Goal: Check status: Check status

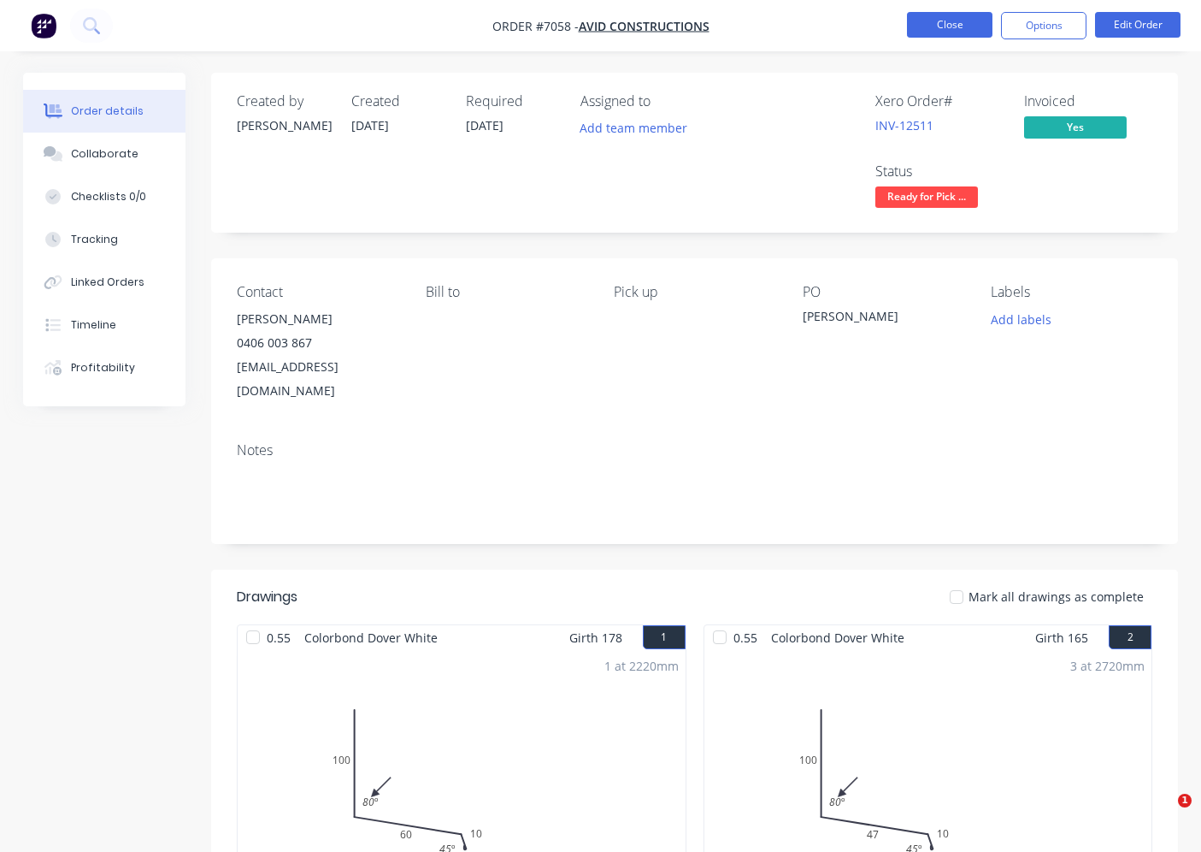
click at [946, 29] on button "Close" at bounding box center [949, 25] width 85 height 26
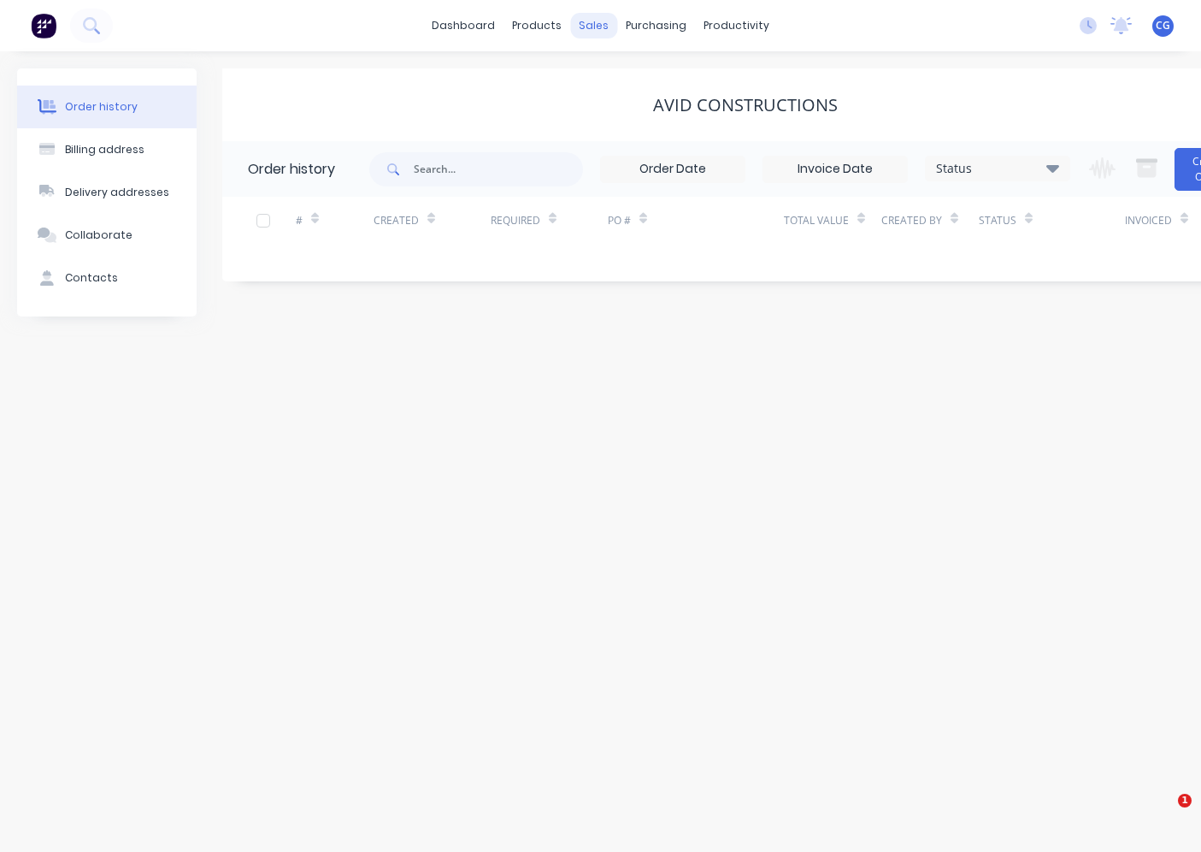
click at [592, 26] on div "sales" at bounding box center [593, 26] width 47 height 26
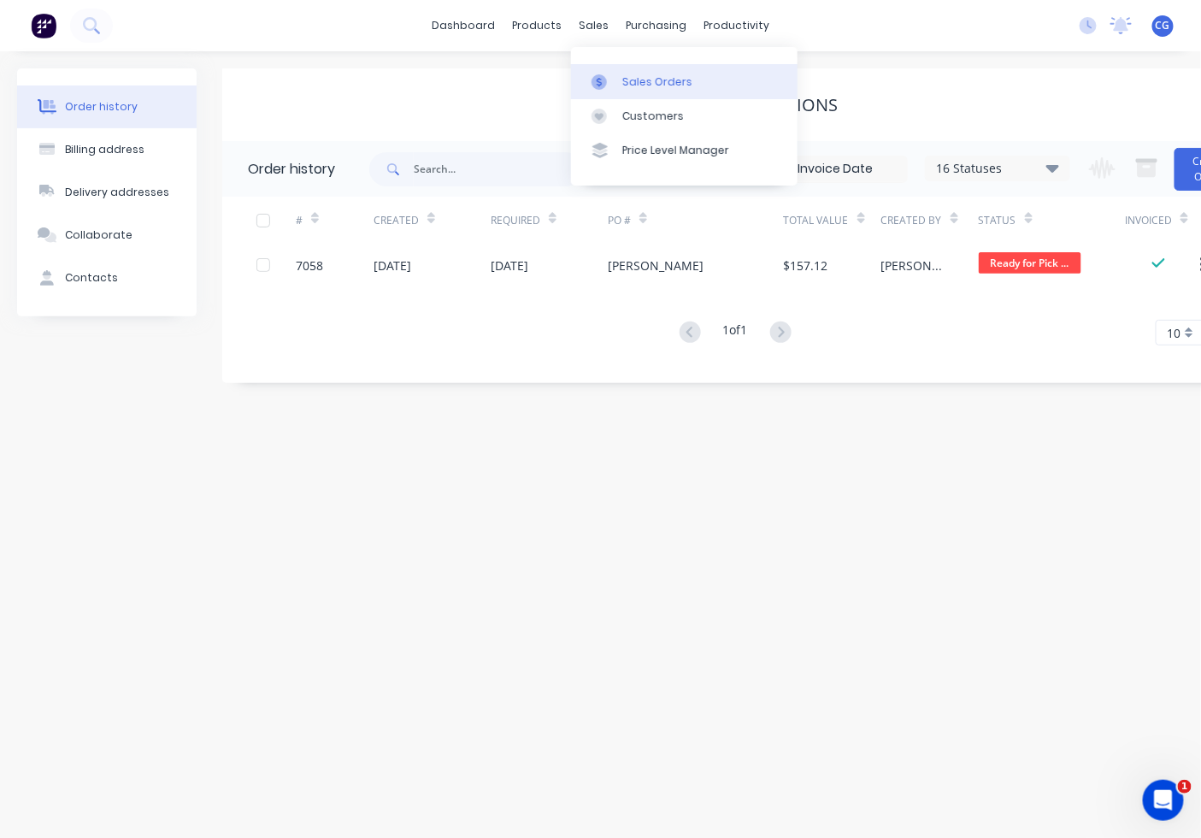
click at [625, 95] on link "Sales Orders" at bounding box center [684, 81] width 227 height 34
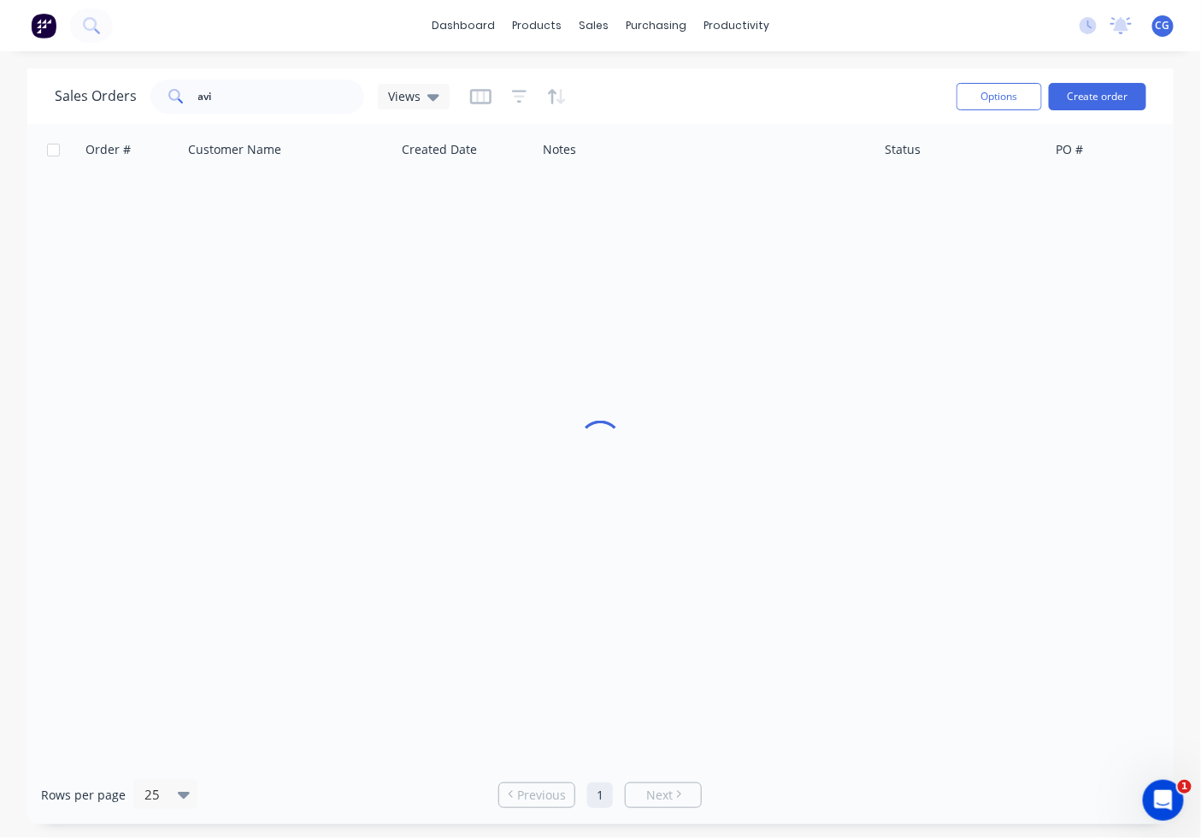
click at [630, 79] on div "Sales Orders avi Views" at bounding box center [499, 96] width 888 height 42
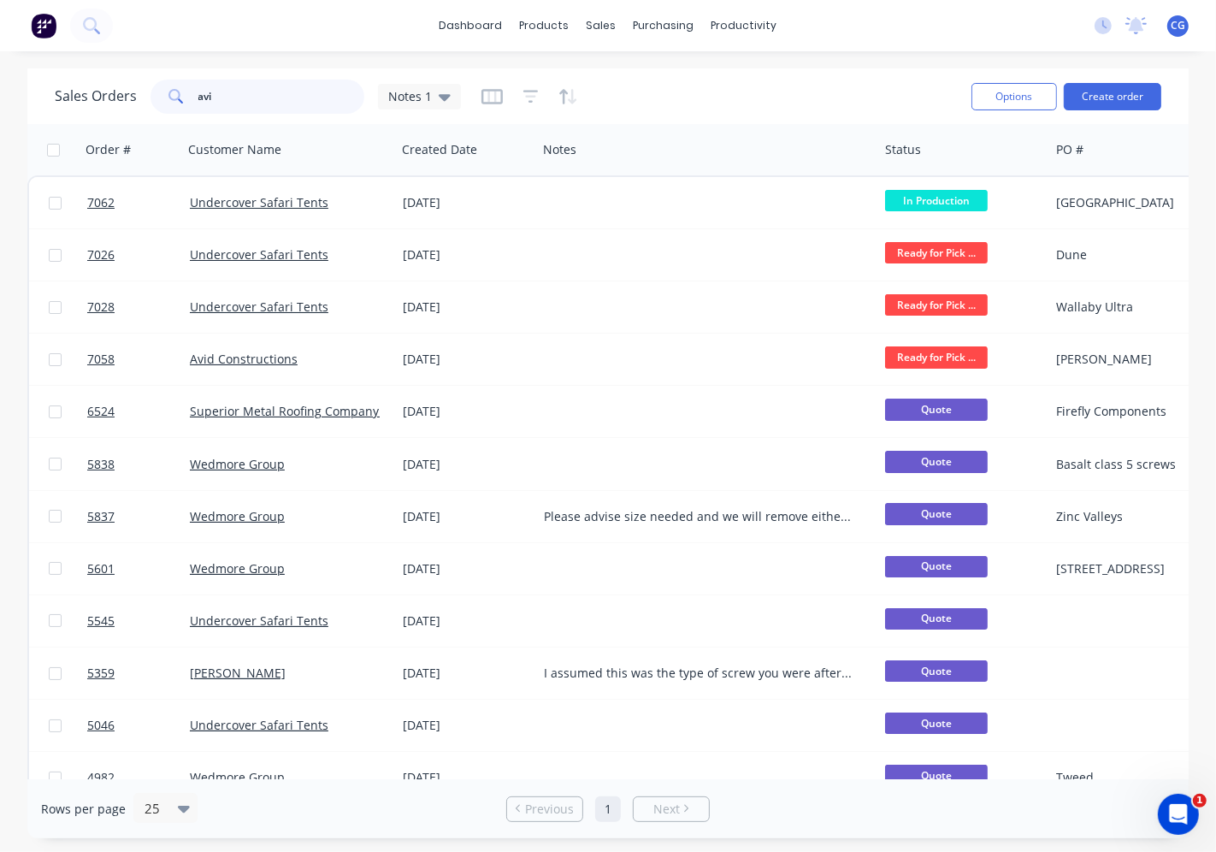
drag, startPoint x: 252, startPoint y: 100, endPoint x: 115, endPoint y: 101, distance: 137.6
click at [117, 99] on div "Sales Orders avi Notes 1" at bounding box center [258, 97] width 406 height 34
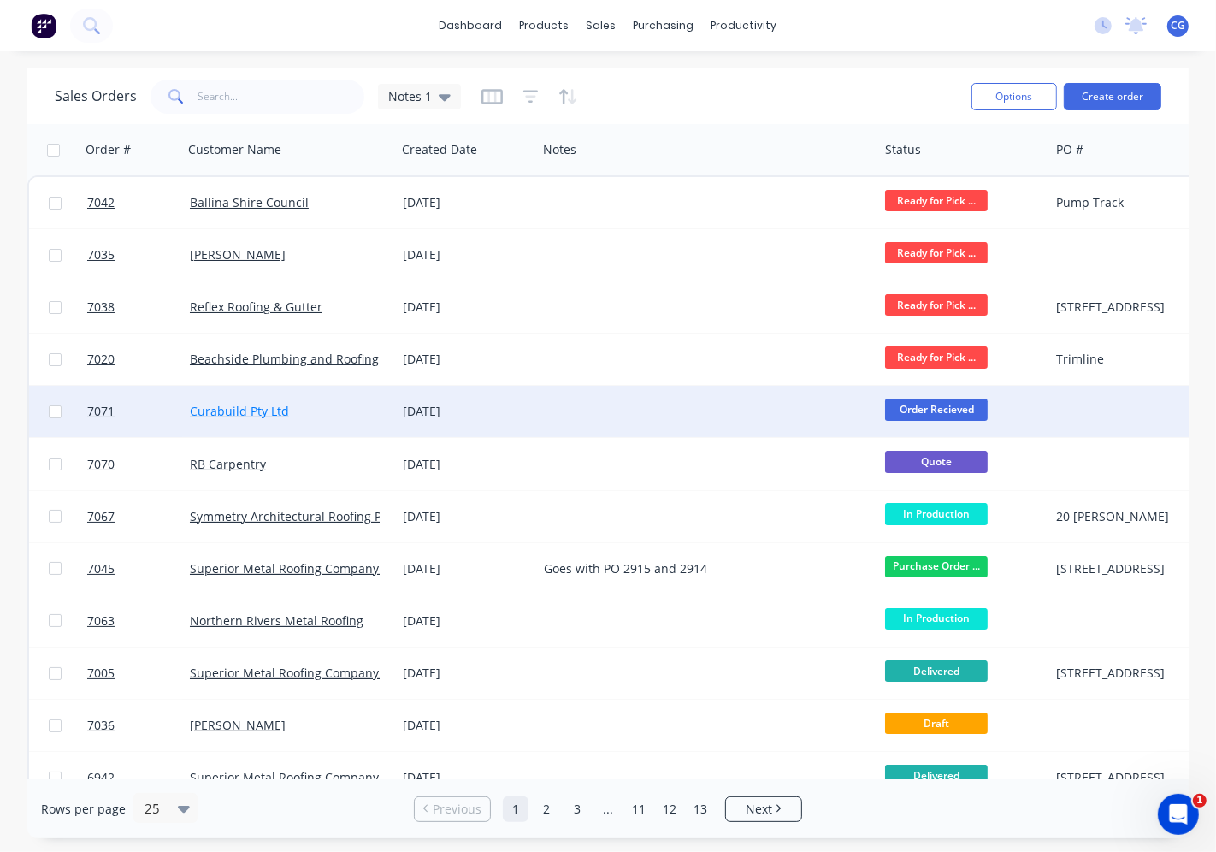
click at [279, 406] on link "Curabuild Pty Ltd" at bounding box center [239, 411] width 99 height 16
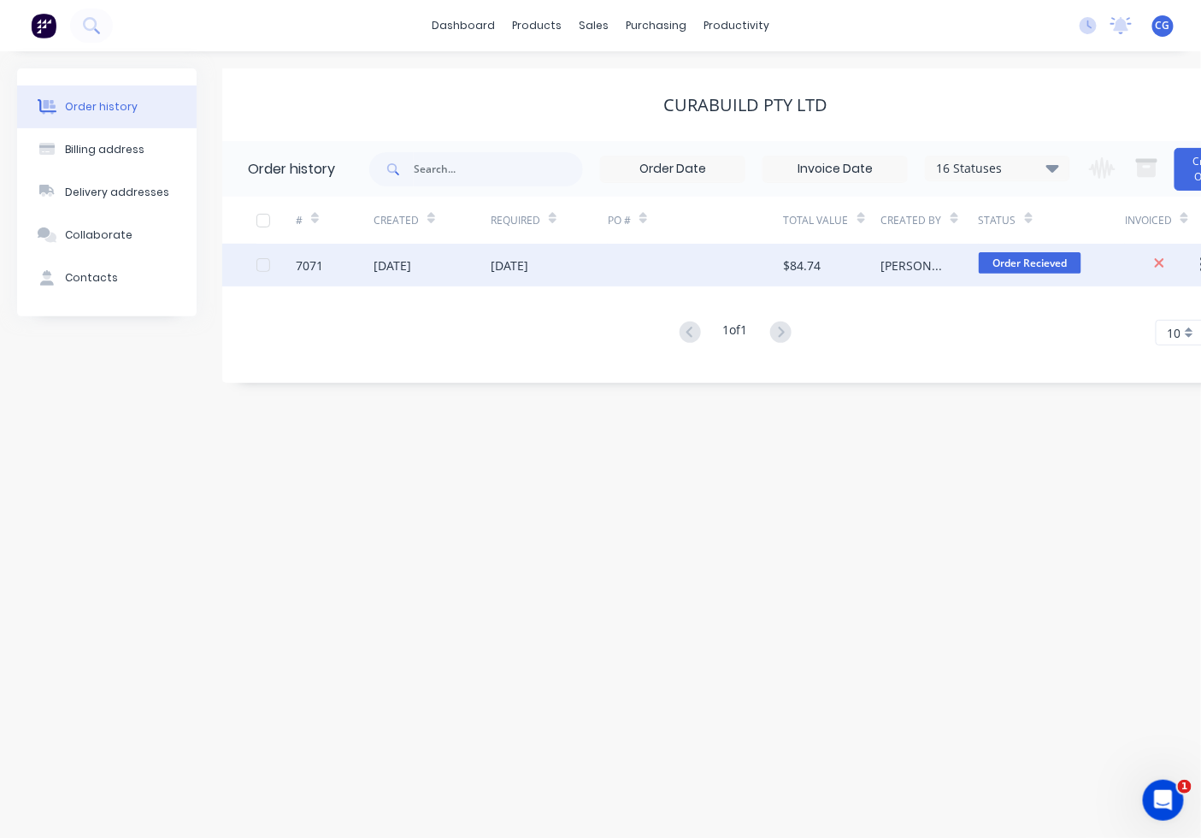
click at [1018, 255] on span "Order Recieved" at bounding box center [1030, 262] width 103 height 21
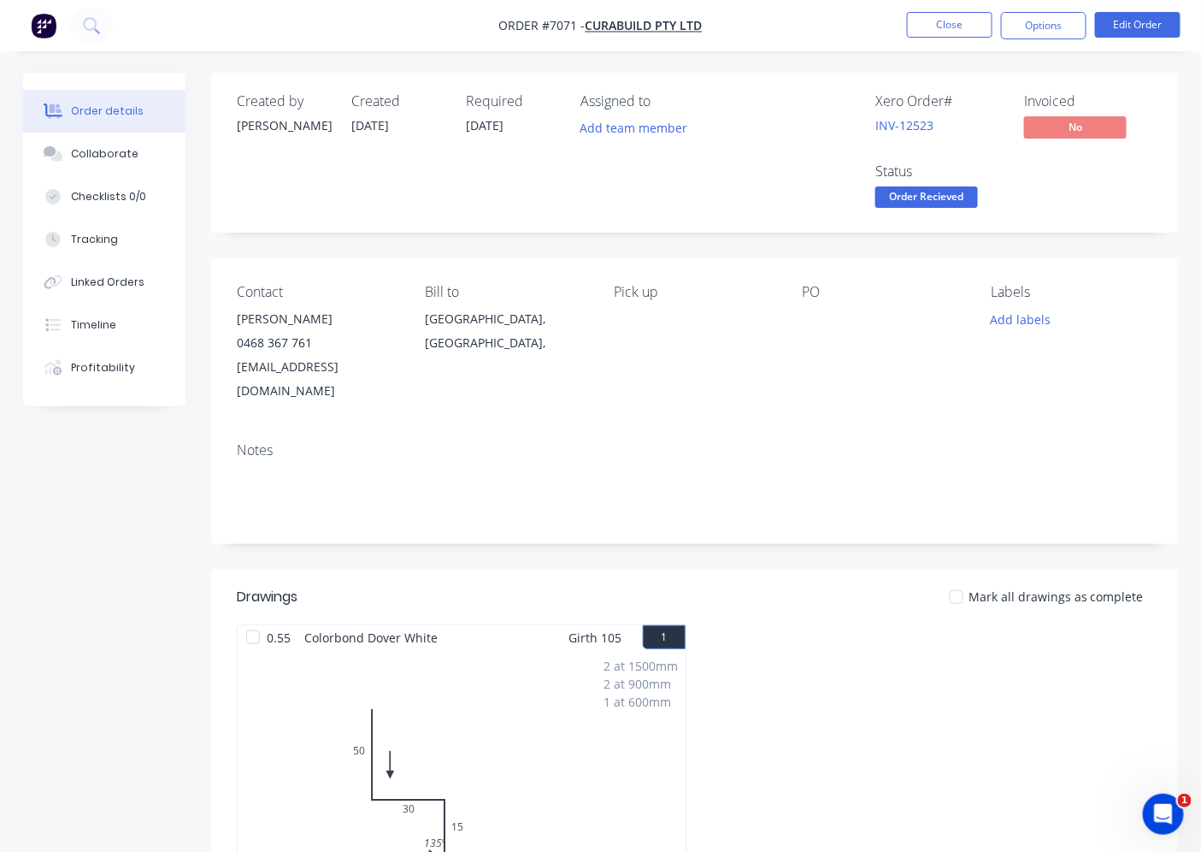
drag, startPoint x: 947, startPoint y: 186, endPoint x: 941, endPoint y: 195, distance: 10.4
click at [946, 186] on body "Order #7071 - Curabuild Pty Ltd Close Options Edit Order Order details Collabor…" at bounding box center [600, 616] width 1201 height 1233
click at [926, 206] on span "Order Recieved" at bounding box center [926, 196] width 103 height 21
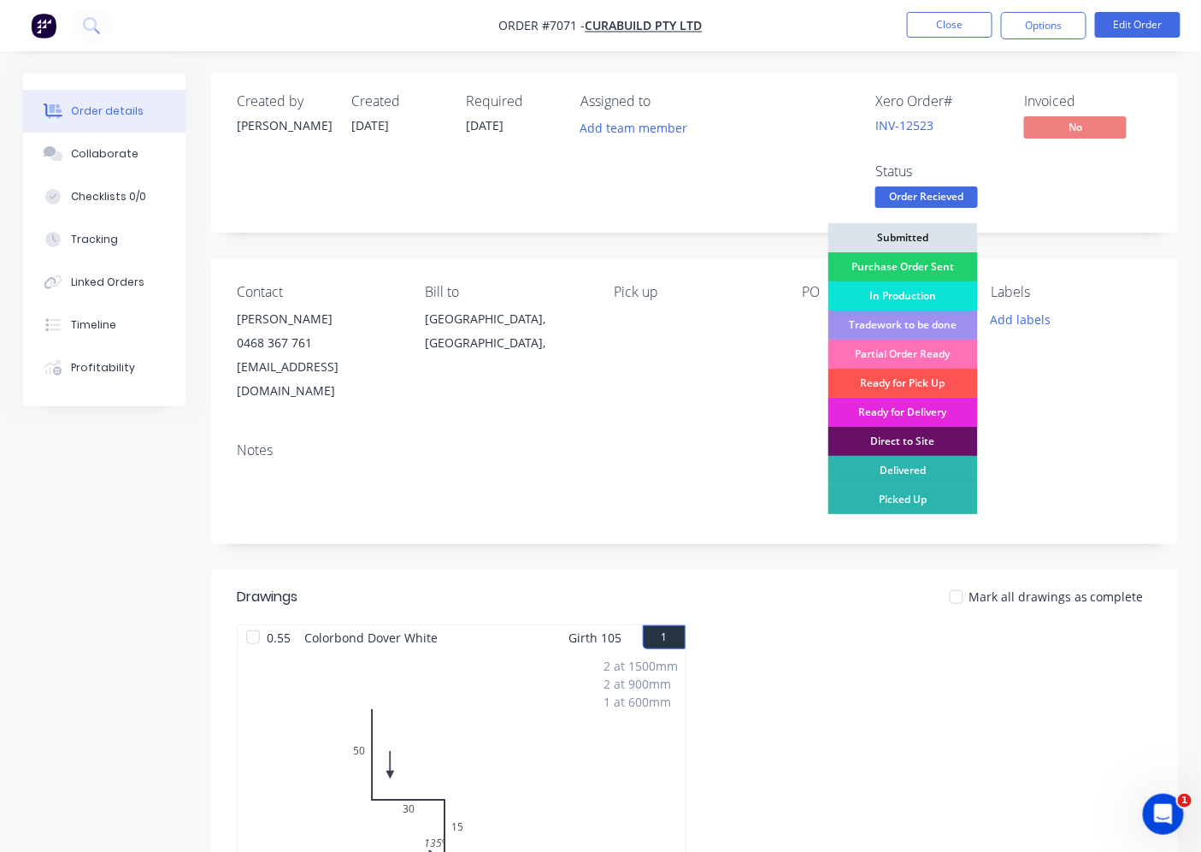
click at [908, 287] on div "In Production" at bounding box center [903, 295] width 150 height 29
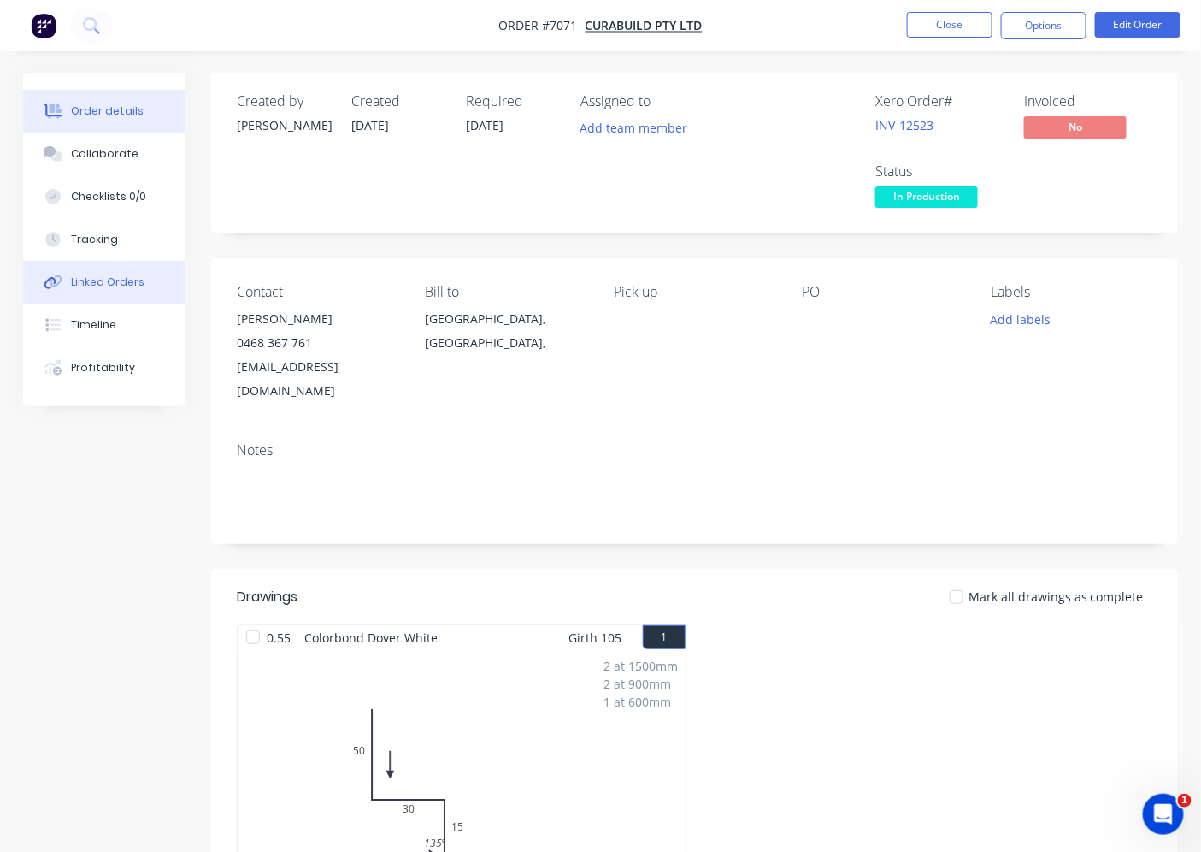
drag, startPoint x: 122, startPoint y: 156, endPoint x: 154, endPoint y: 262, distance: 111.5
click at [122, 157] on div "Collaborate" at bounding box center [105, 153] width 68 height 15
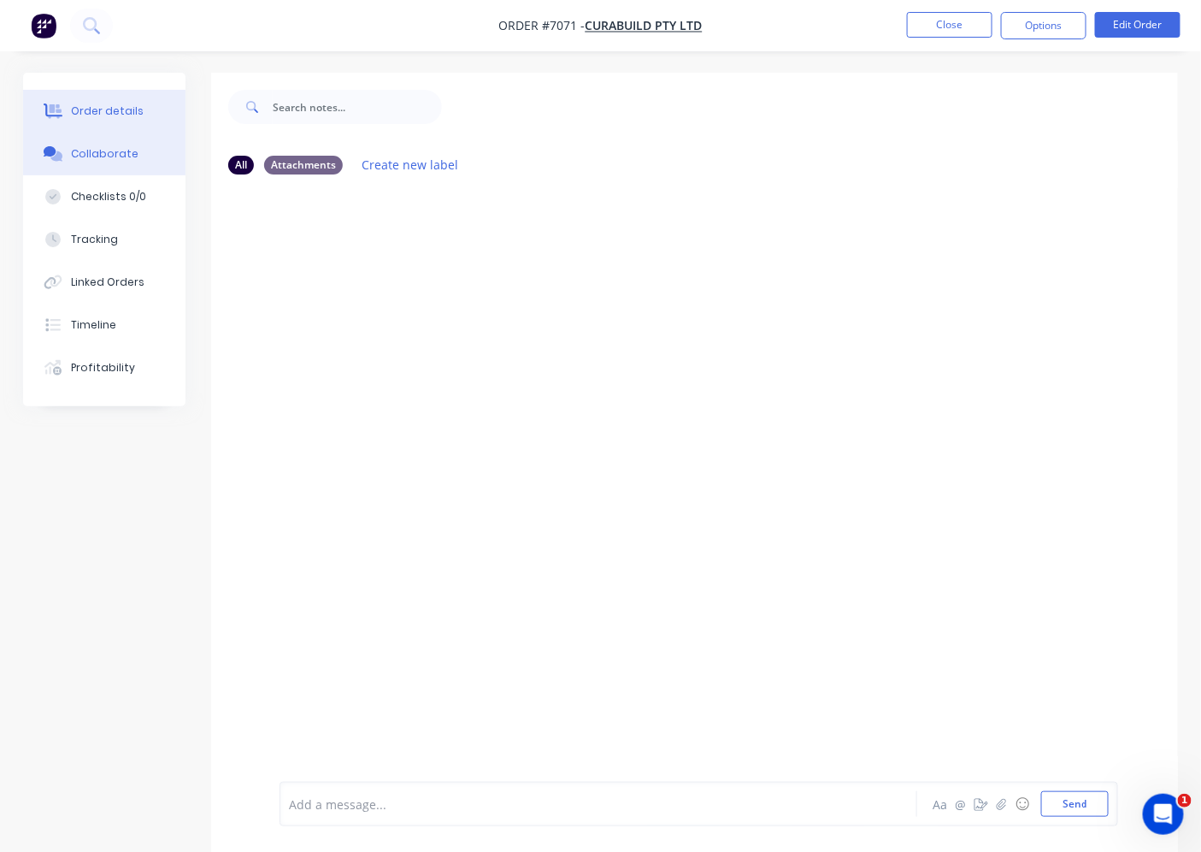
drag, startPoint x: 74, startPoint y: 74, endPoint x: 79, endPoint y: 98, distance: 24.5
click at [73, 79] on div "Order details Collaborate Checklists 0/0 Tracking Linked Orders Timeline Profit…" at bounding box center [104, 239] width 162 height 333
click at [83, 106] on div "Order details" at bounding box center [107, 110] width 73 height 15
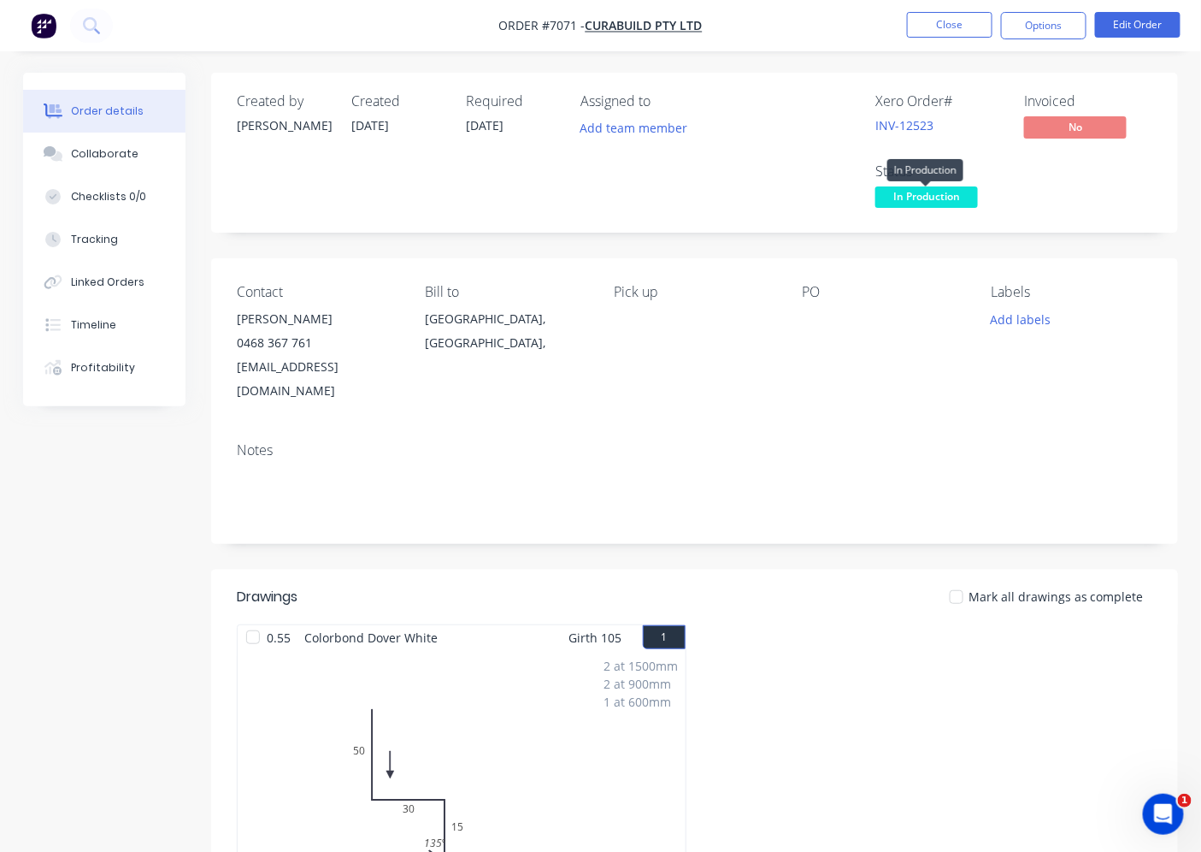
click at [950, 206] on span "In Production" at bounding box center [926, 196] width 103 height 21
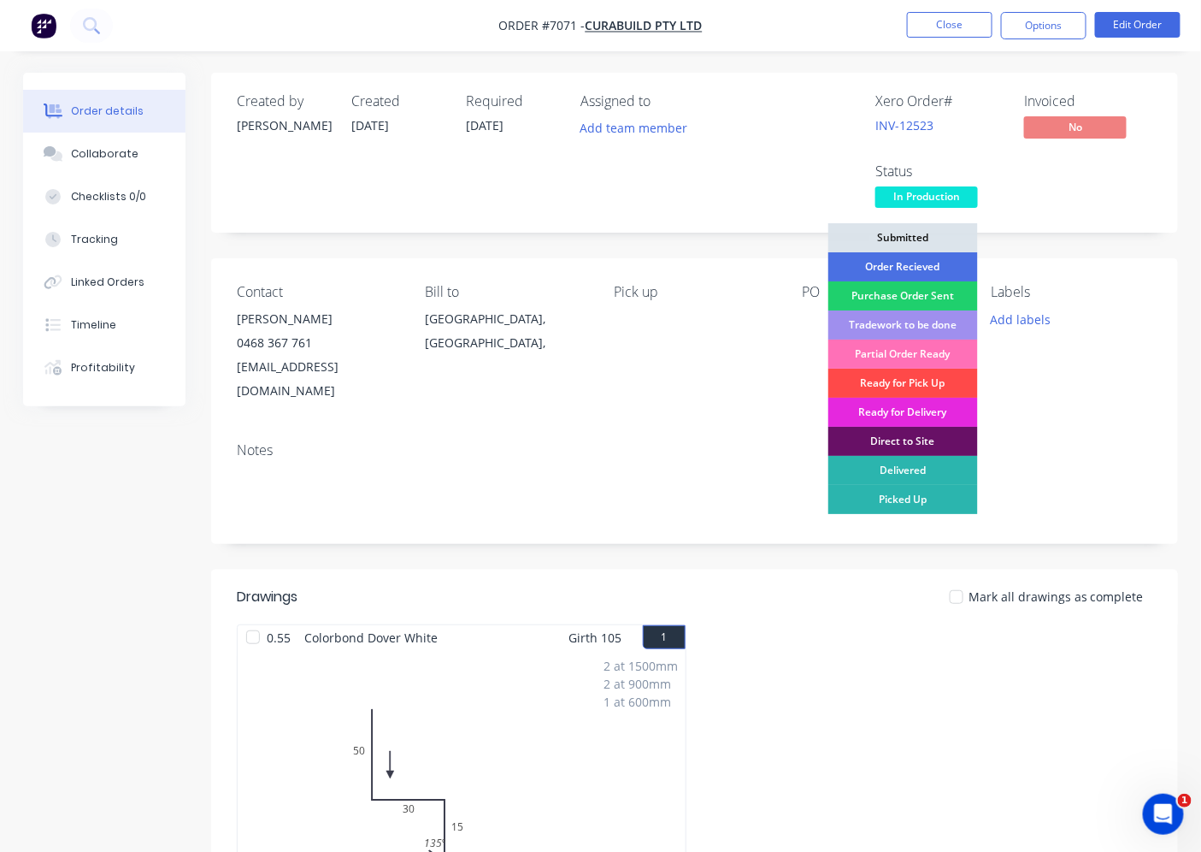
click at [903, 383] on div "Ready for Pick Up" at bounding box center [903, 382] width 150 height 29
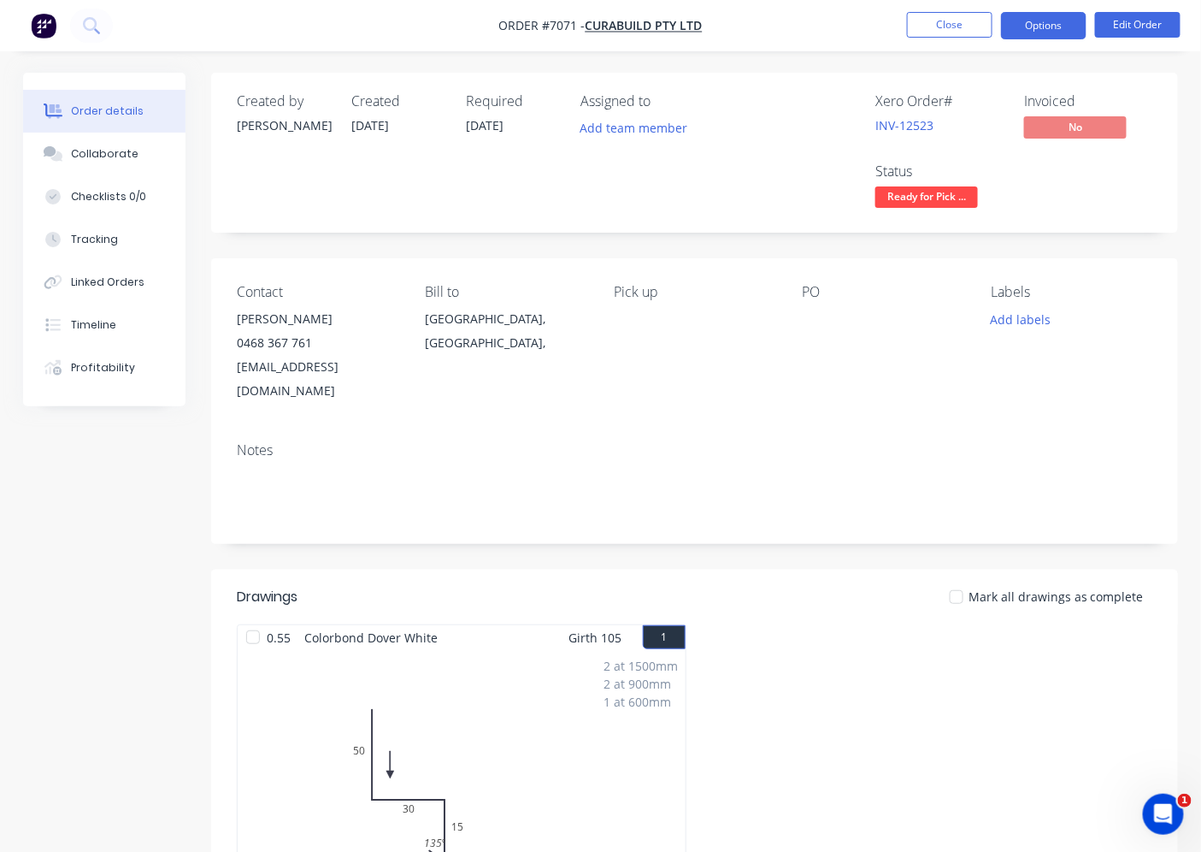
click at [1046, 13] on button "Options" at bounding box center [1043, 25] width 85 height 27
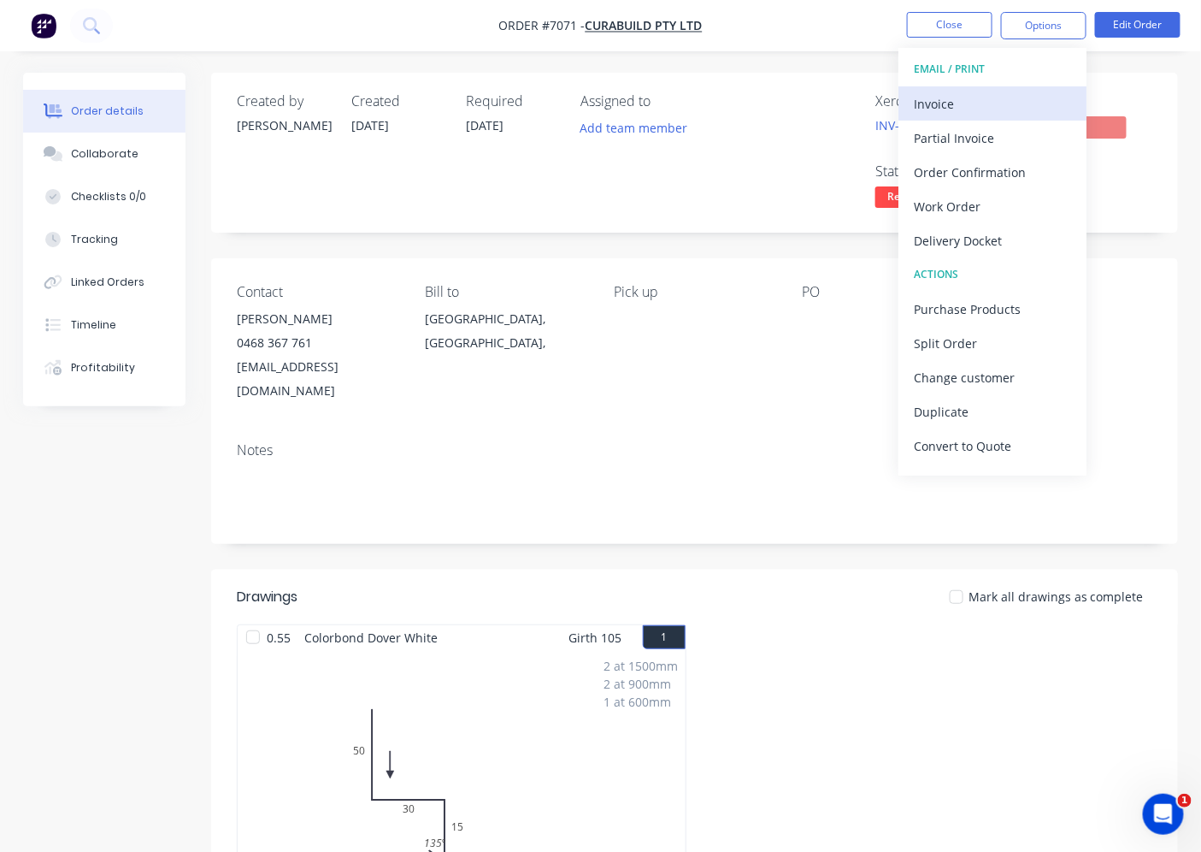
click at [980, 107] on div "Invoice" at bounding box center [992, 103] width 157 height 25
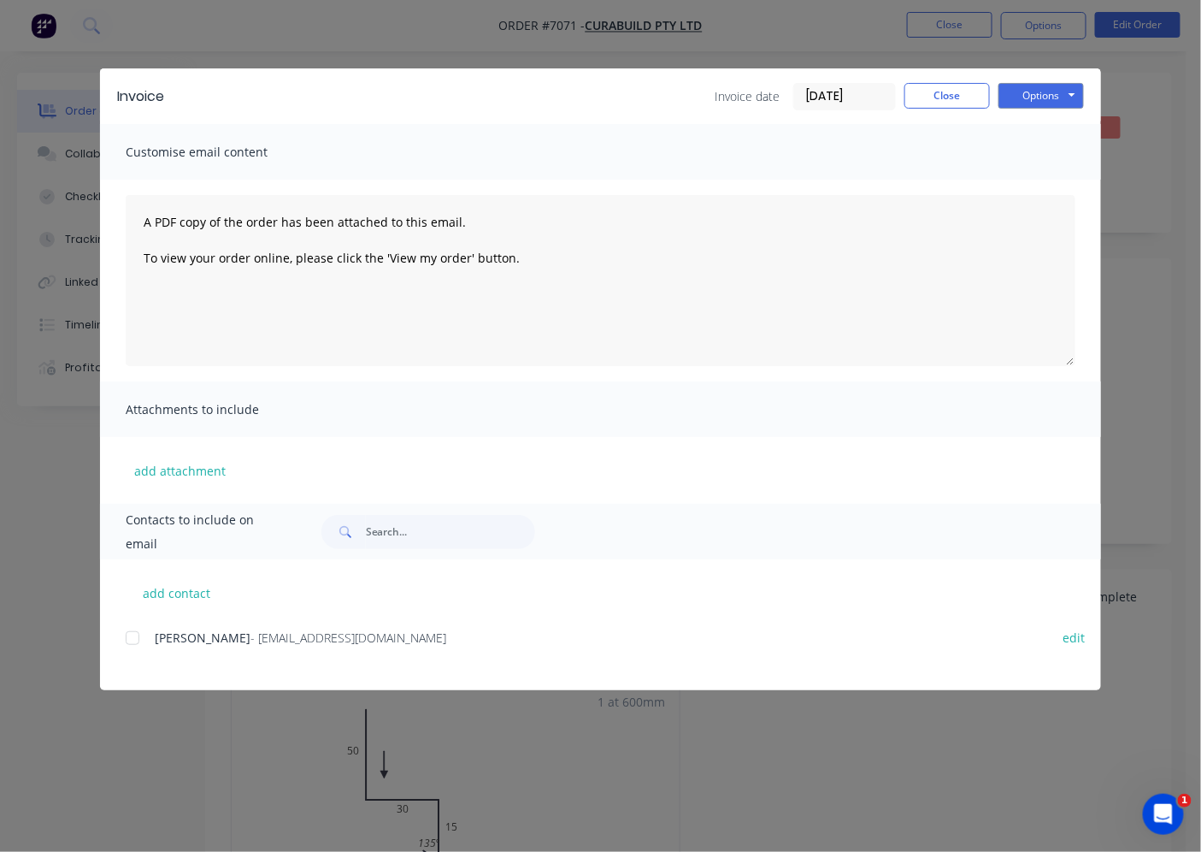
drag, startPoint x: 134, startPoint y: 636, endPoint x: 147, endPoint y: 639, distance: 13.3
click at [138, 637] on div at bounding box center [132, 638] width 34 height 34
drag, startPoint x: 1074, startPoint y: 94, endPoint x: 1074, endPoint y: 108, distance: 13.7
click at [1074, 96] on button "Options" at bounding box center [1041, 96] width 85 height 26
click at [1073, 174] on button "Email" at bounding box center [1053, 182] width 109 height 28
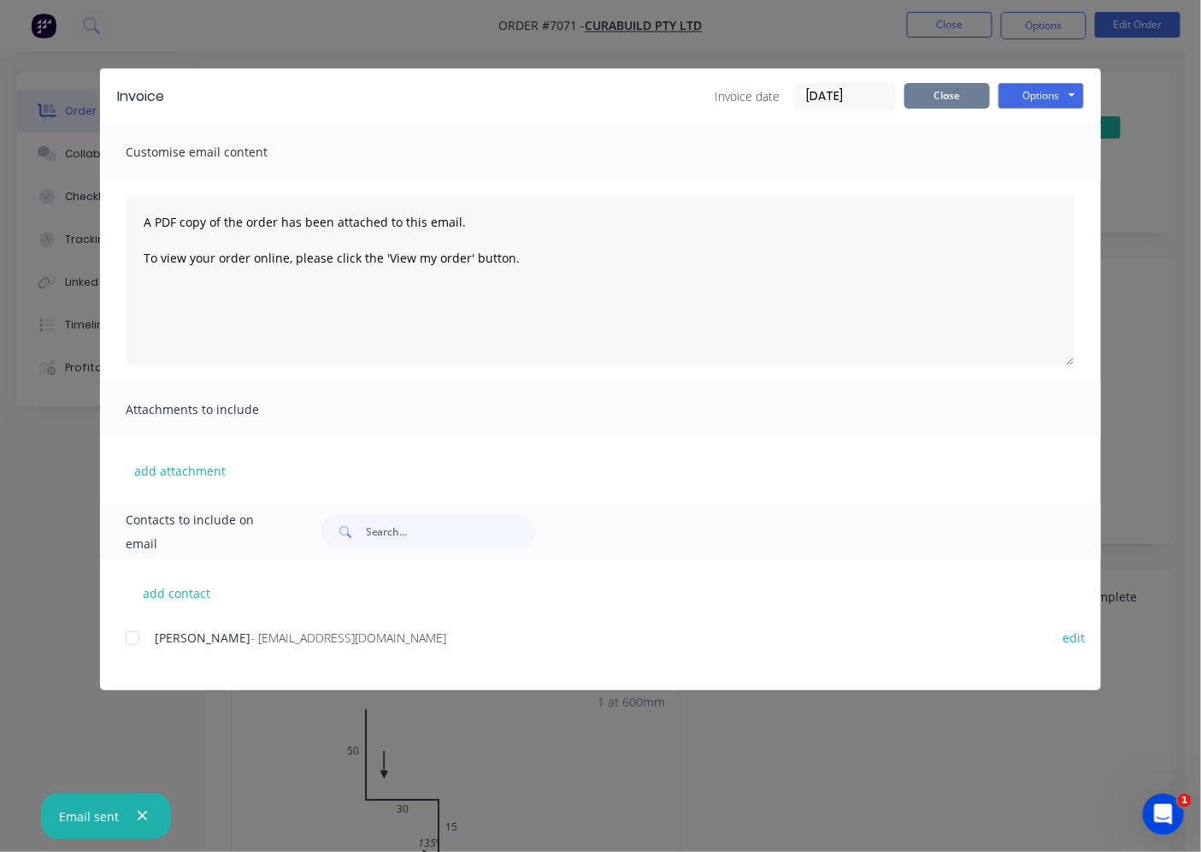
click at [947, 87] on button "Close" at bounding box center [947, 96] width 85 height 26
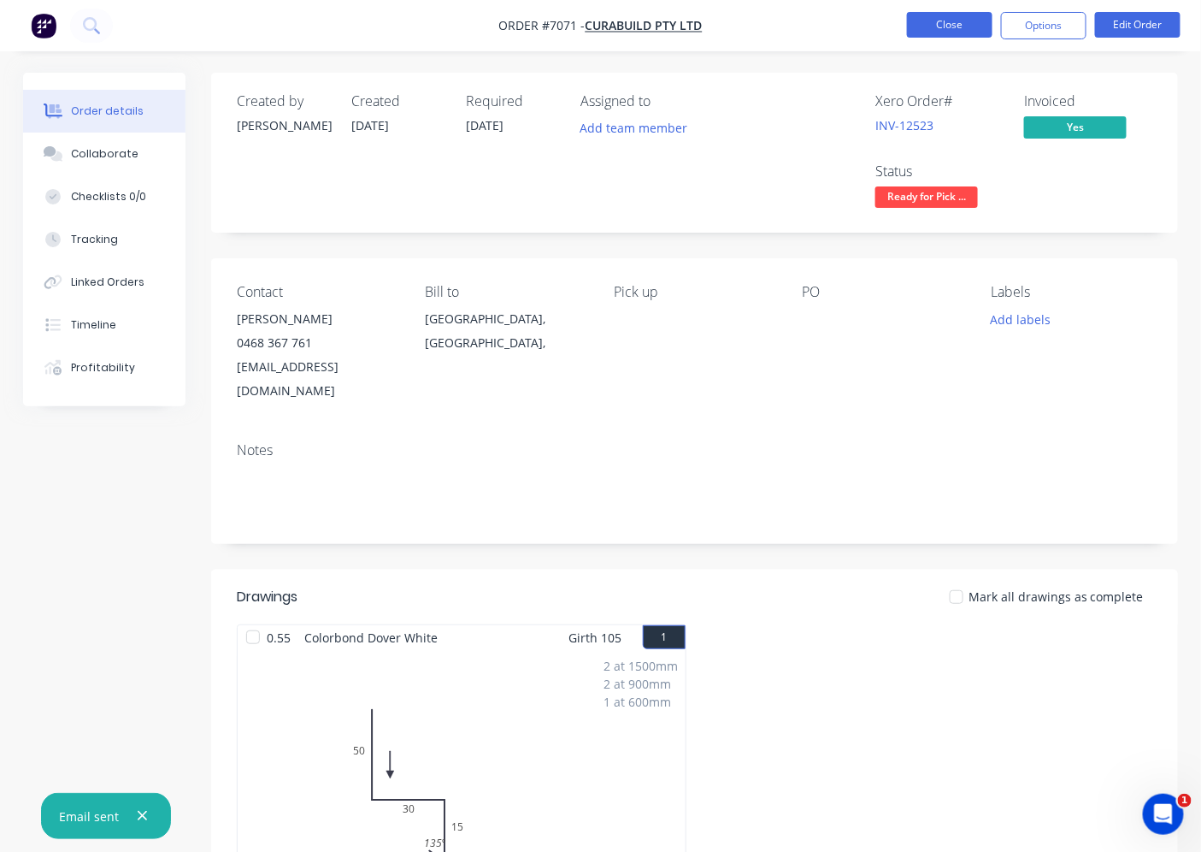
click at [940, 31] on button "Close" at bounding box center [949, 25] width 85 height 26
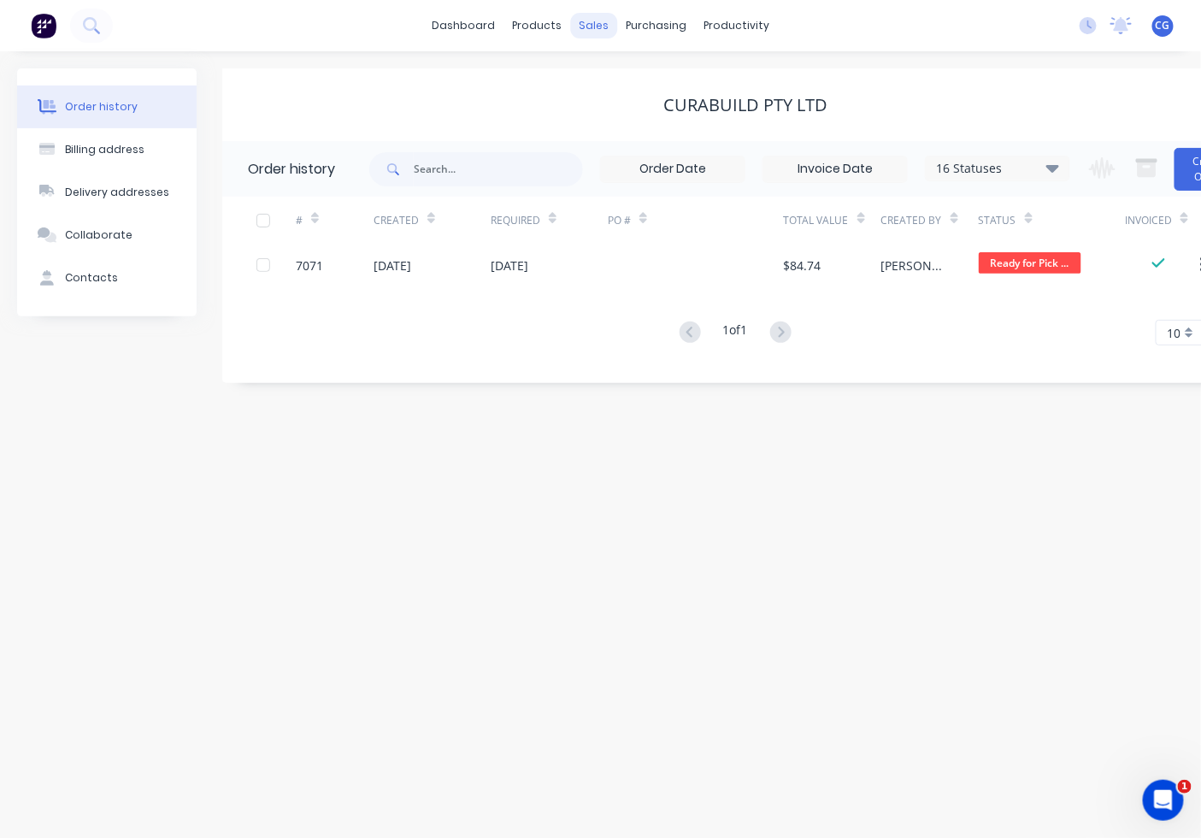
click at [590, 27] on div "sales" at bounding box center [593, 26] width 47 height 26
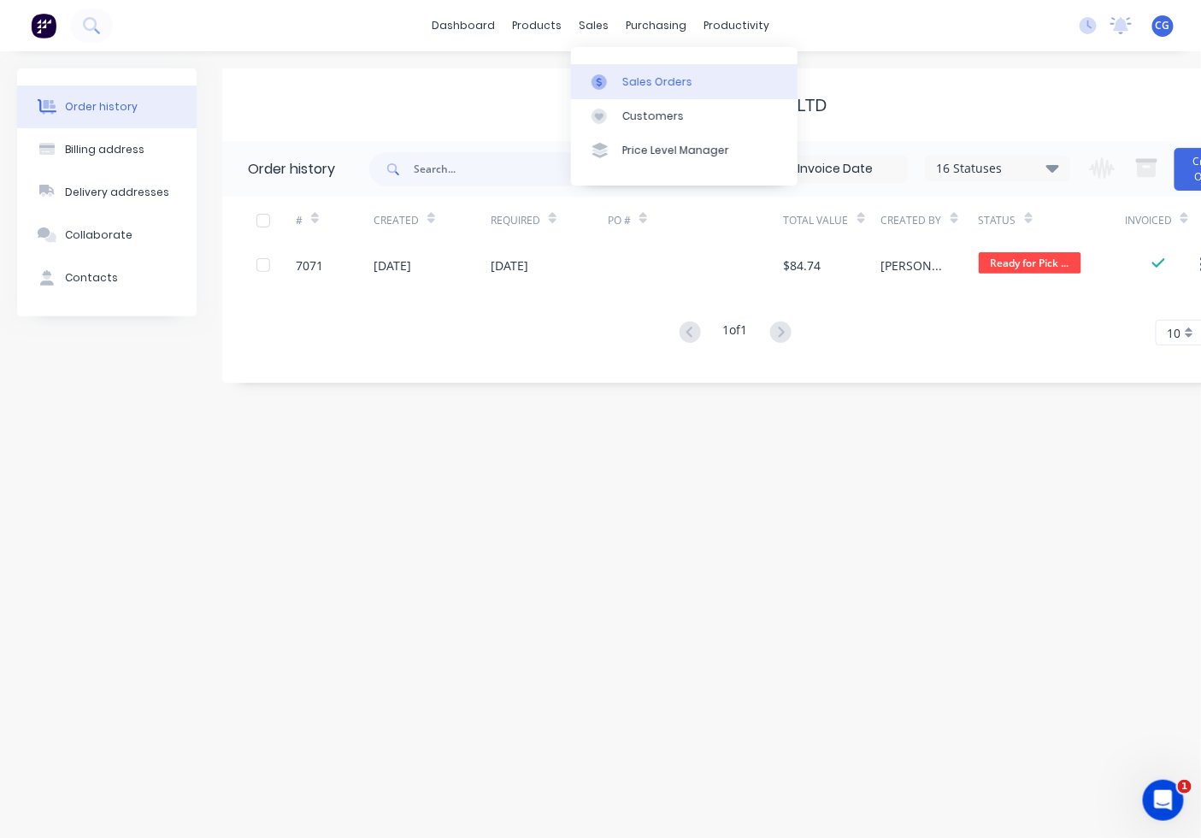
click at [644, 77] on div "Sales Orders" at bounding box center [657, 81] width 70 height 15
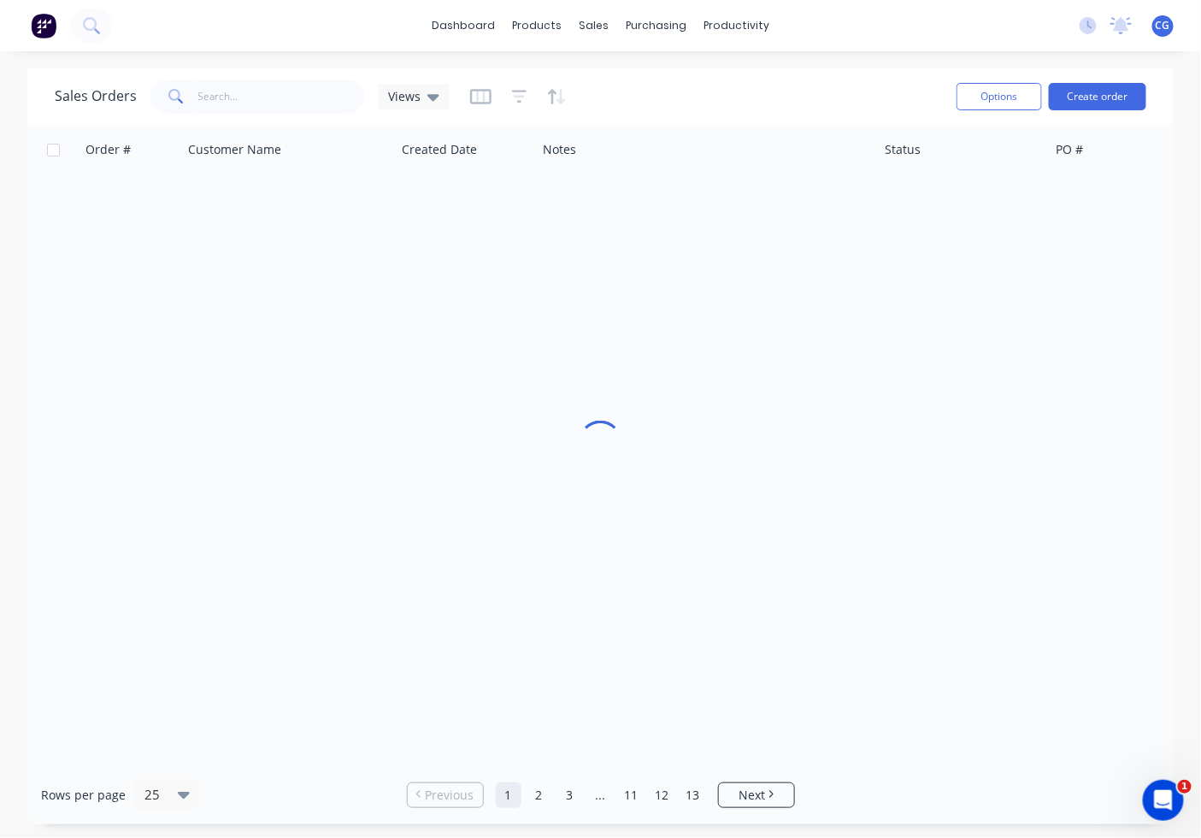
click at [643, 78] on div "Sales Orders Views" at bounding box center [499, 96] width 888 height 42
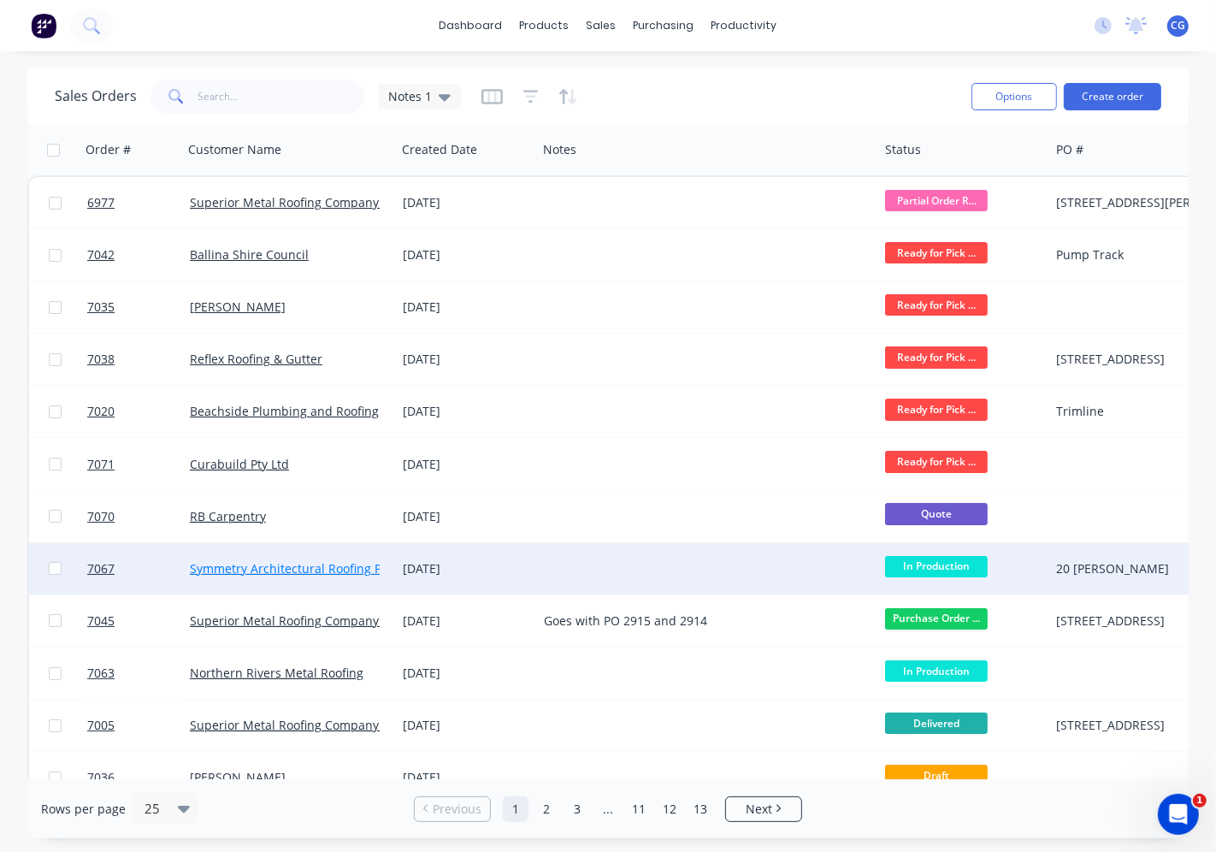
click at [351, 562] on link "Symmetry Architectural Roofing Pty Ltd" at bounding box center [301, 568] width 223 height 16
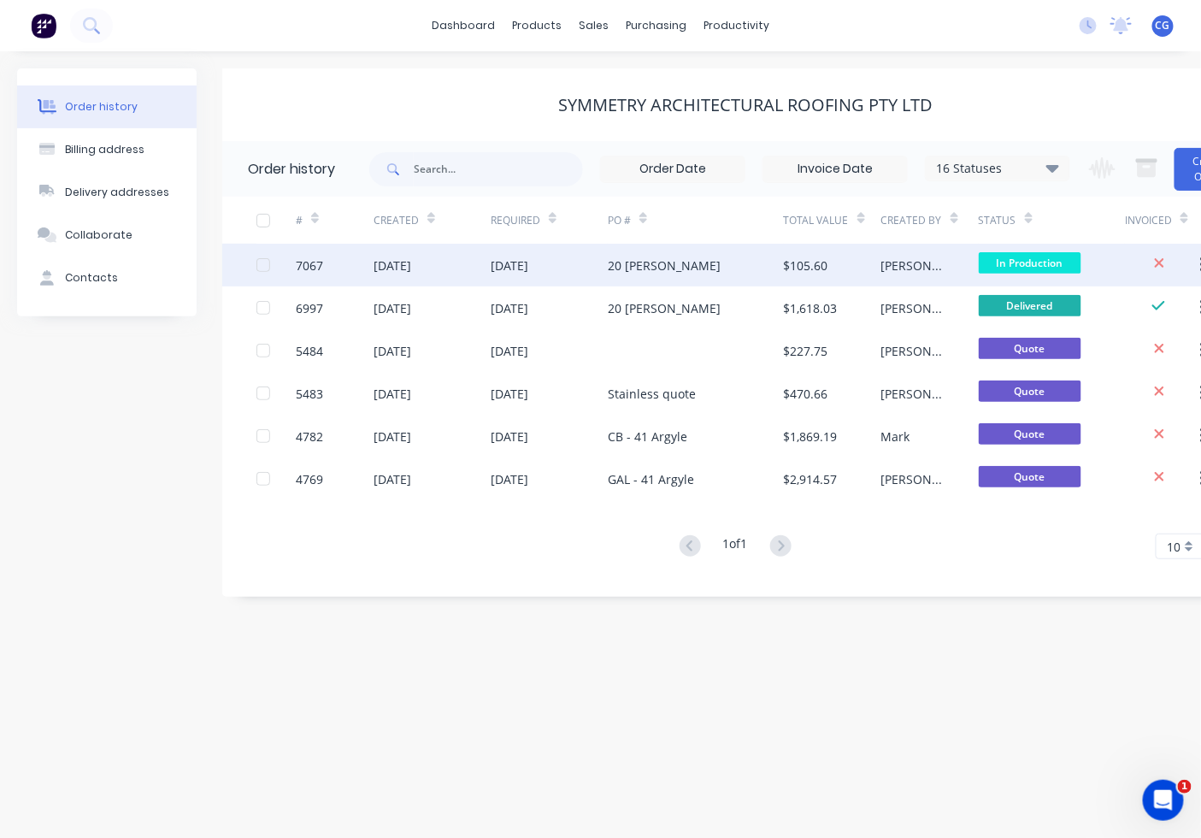
click at [660, 277] on div "20 [PERSON_NAME]" at bounding box center [696, 265] width 176 height 43
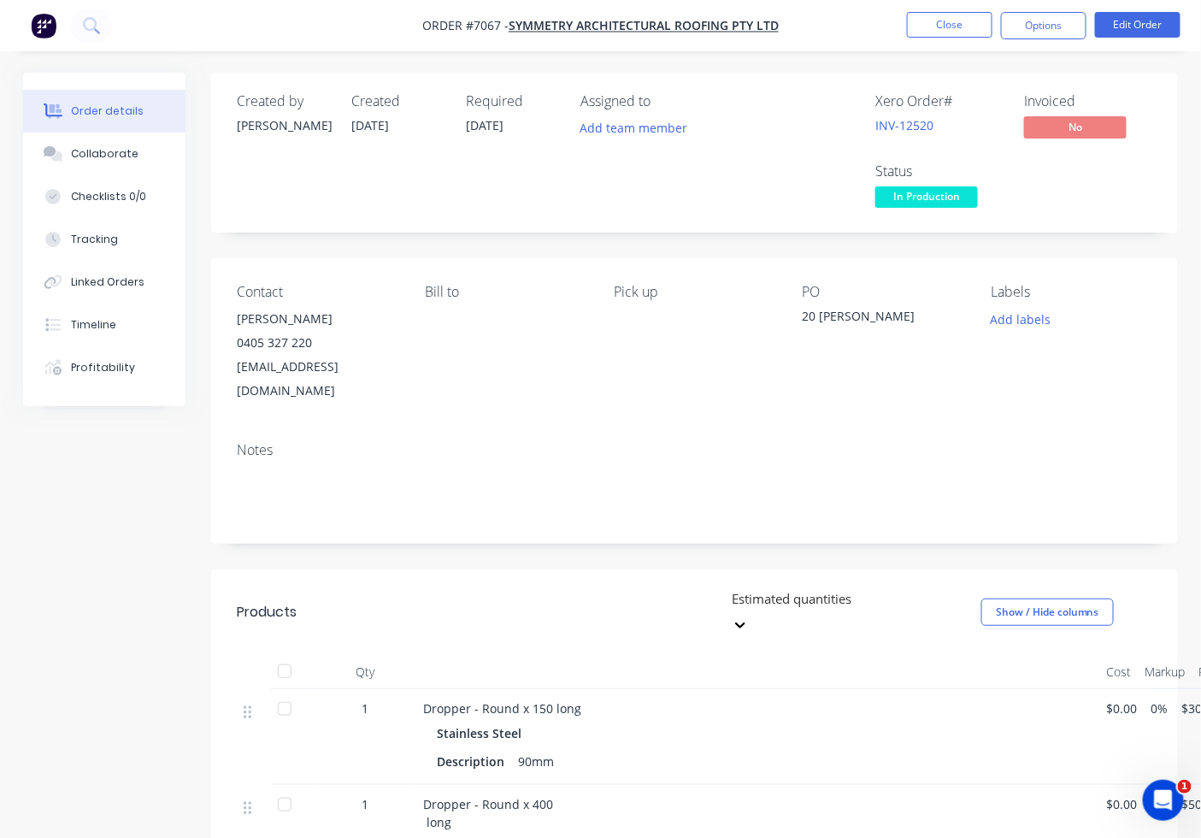
click at [946, 201] on span "In Production" at bounding box center [926, 196] width 103 height 21
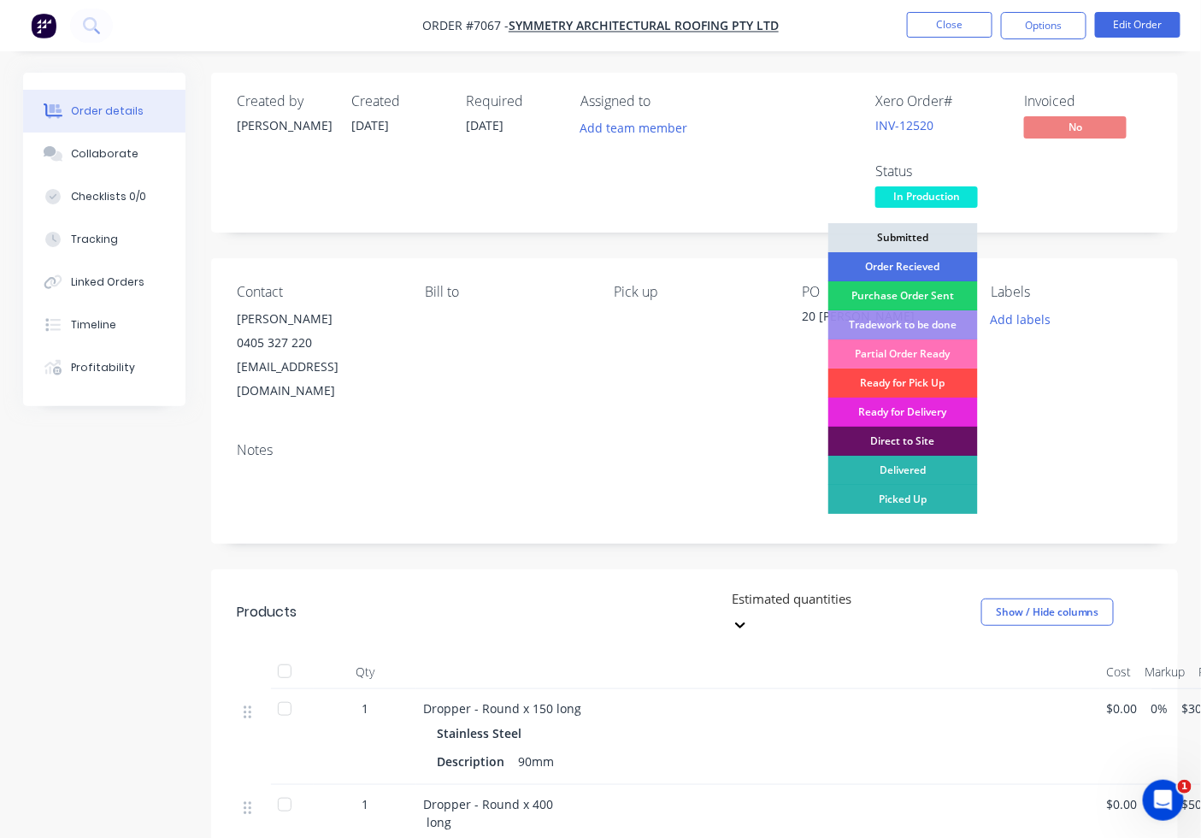
click at [934, 372] on div "Ready for Pick Up" at bounding box center [903, 382] width 150 height 29
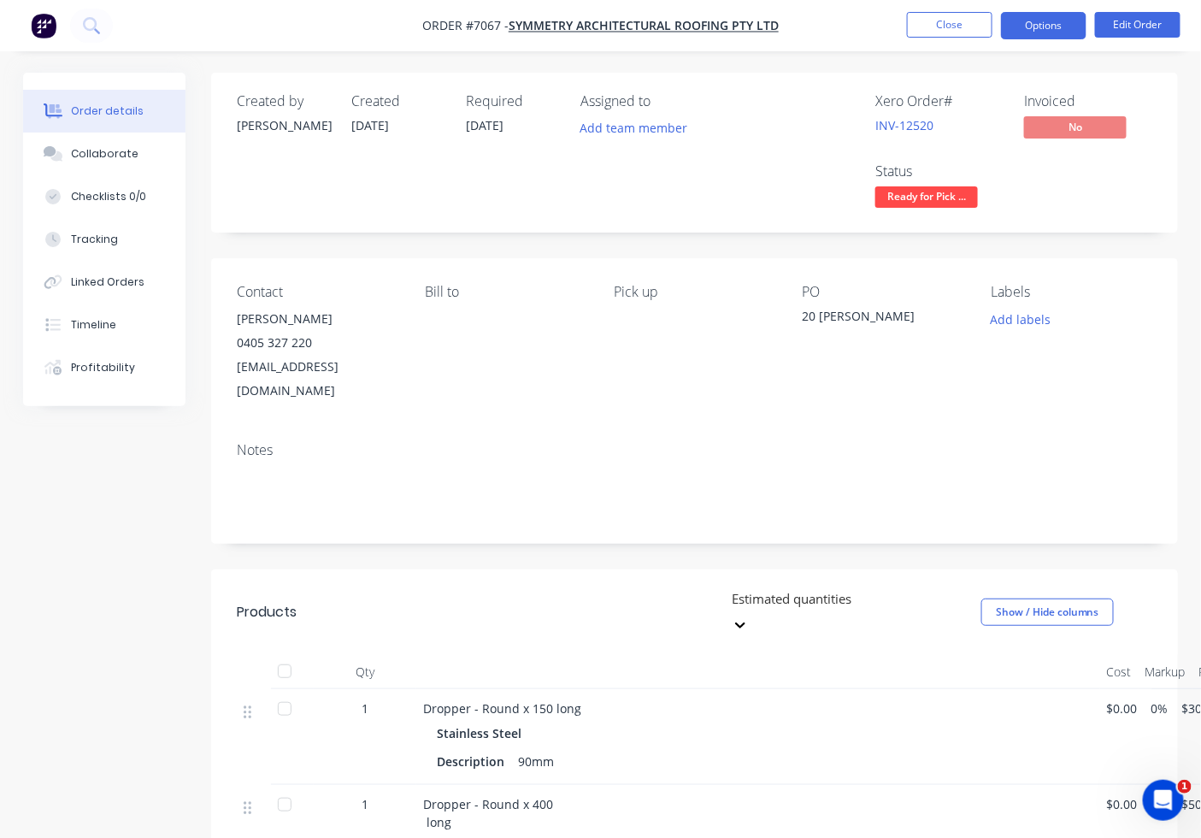
click at [1057, 20] on button "Options" at bounding box center [1043, 25] width 85 height 27
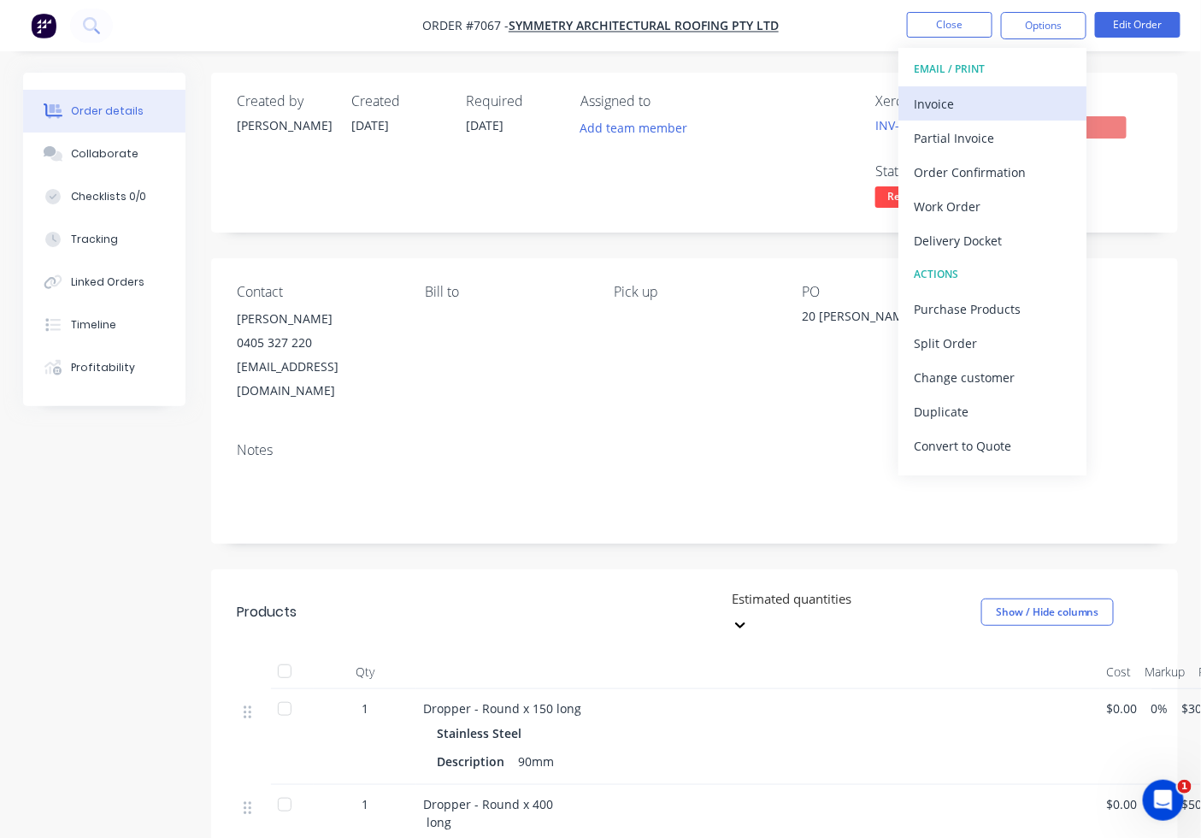
click at [1018, 97] on div "Invoice" at bounding box center [992, 103] width 157 height 25
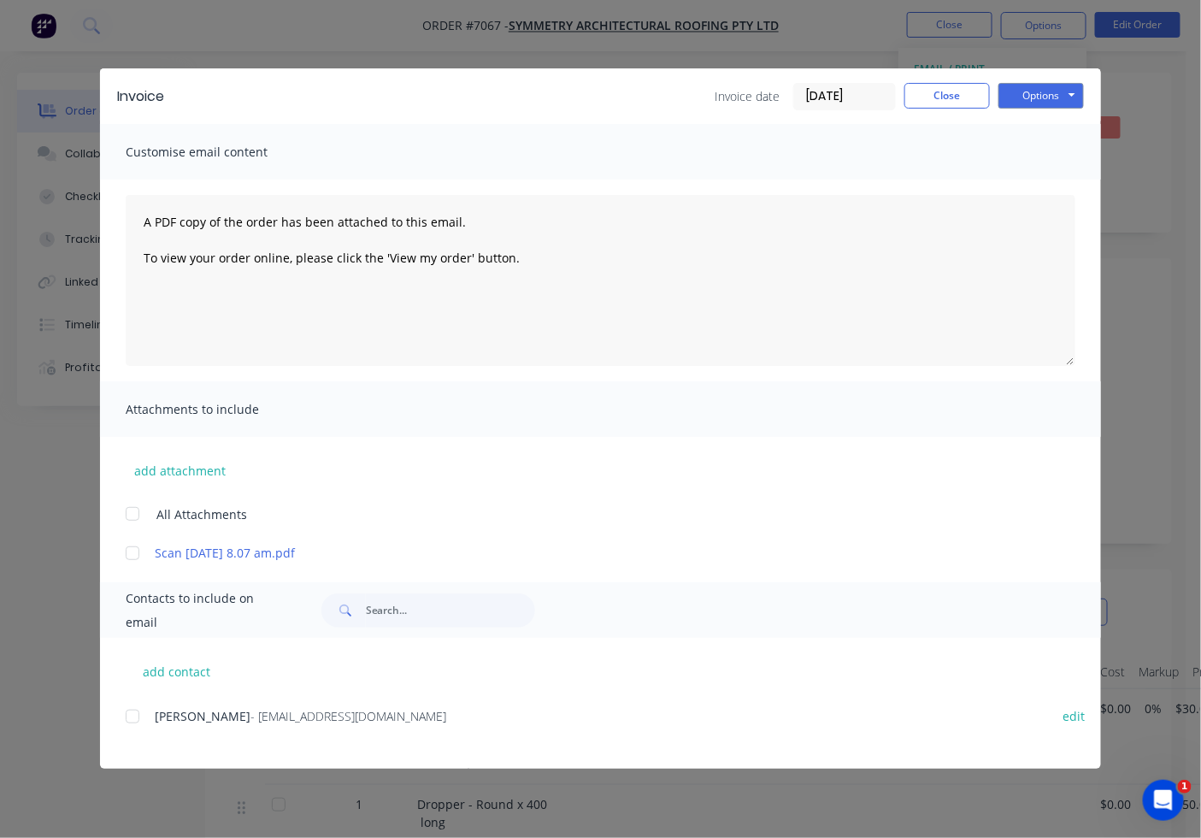
click at [147, 710] on div at bounding box center [132, 716] width 34 height 34
click at [1030, 89] on button "Options" at bounding box center [1041, 96] width 85 height 26
click at [1033, 188] on button "Email" at bounding box center [1053, 182] width 109 height 28
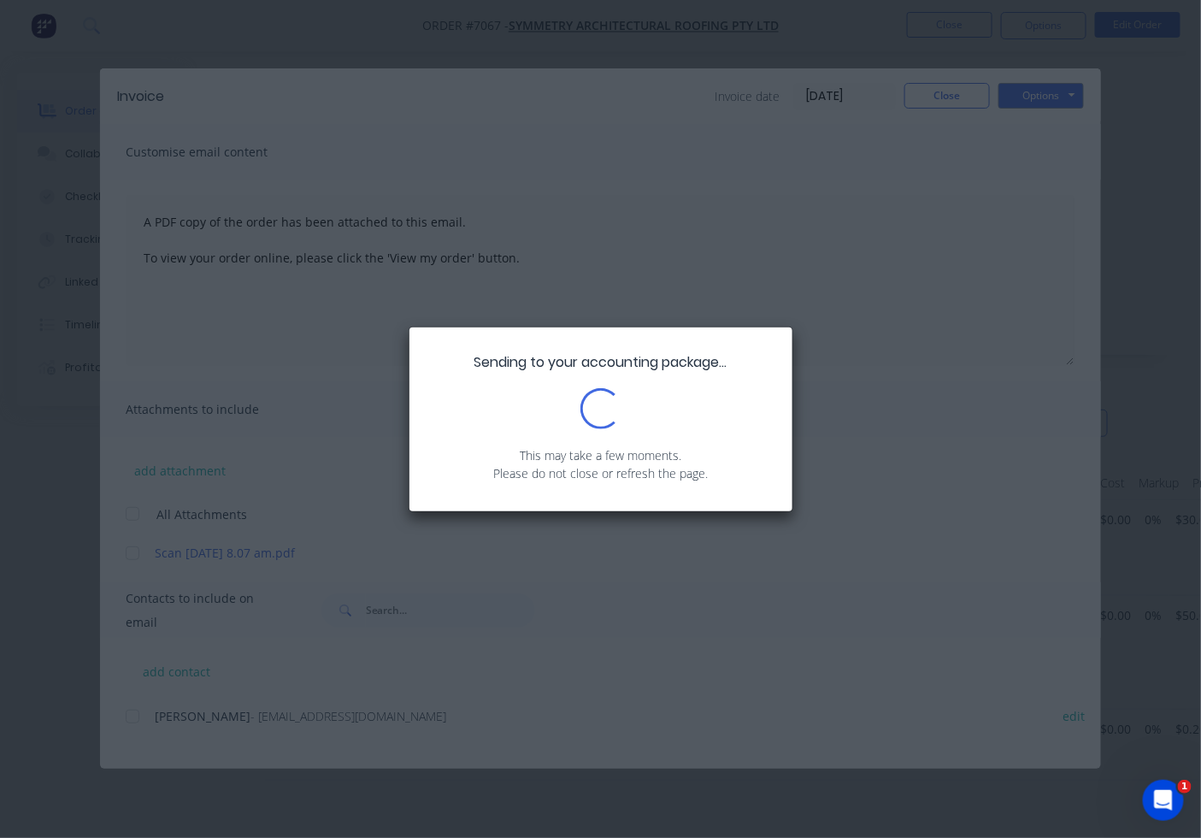
scroll to position [390, 0]
